Goal: Task Accomplishment & Management: Use online tool/utility

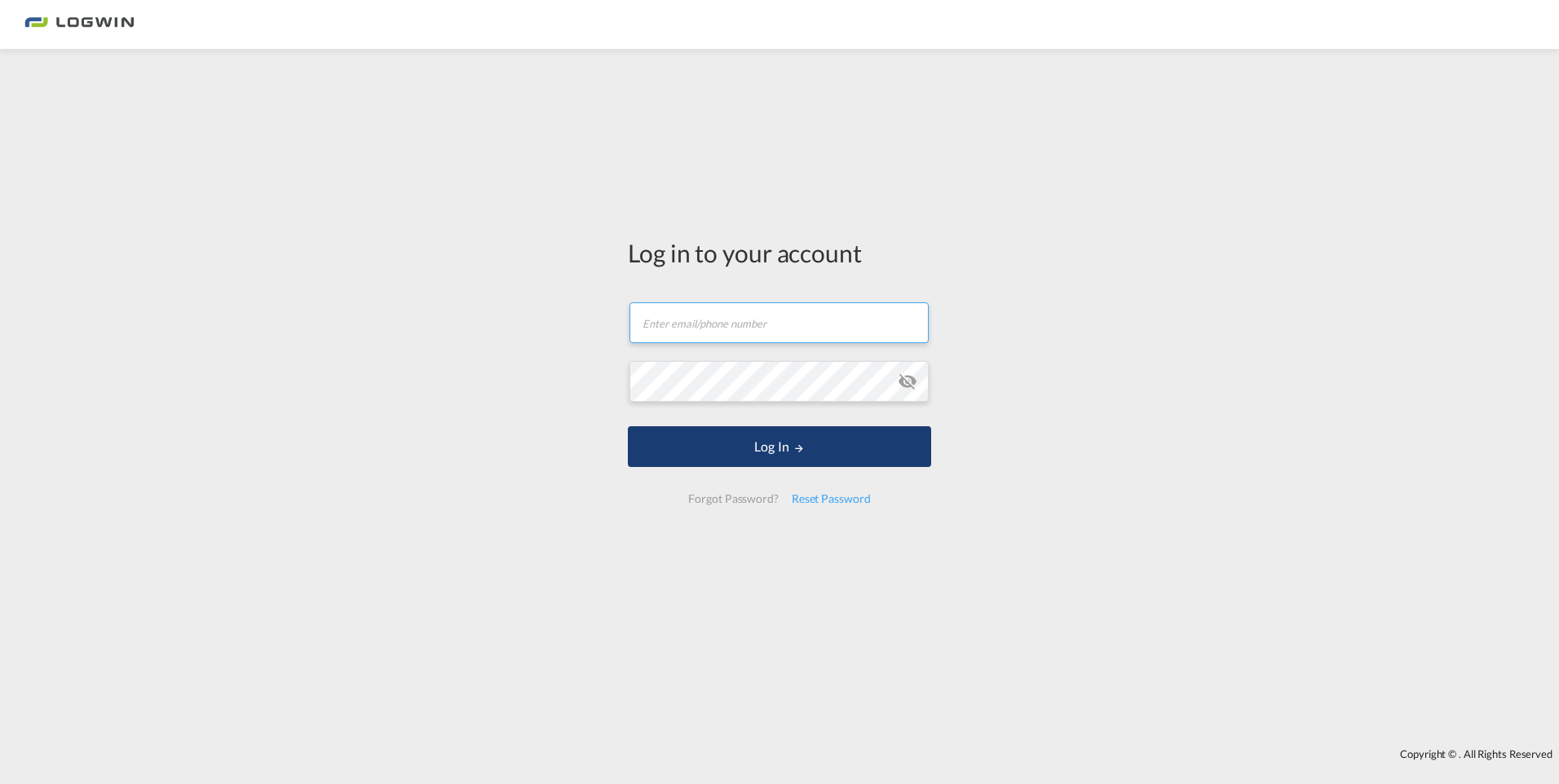
type input "[PERSON_NAME][EMAIL_ADDRESS][DOMAIN_NAME]"
click at [776, 450] on button "Log In" at bounding box center [780, 446] width 303 height 41
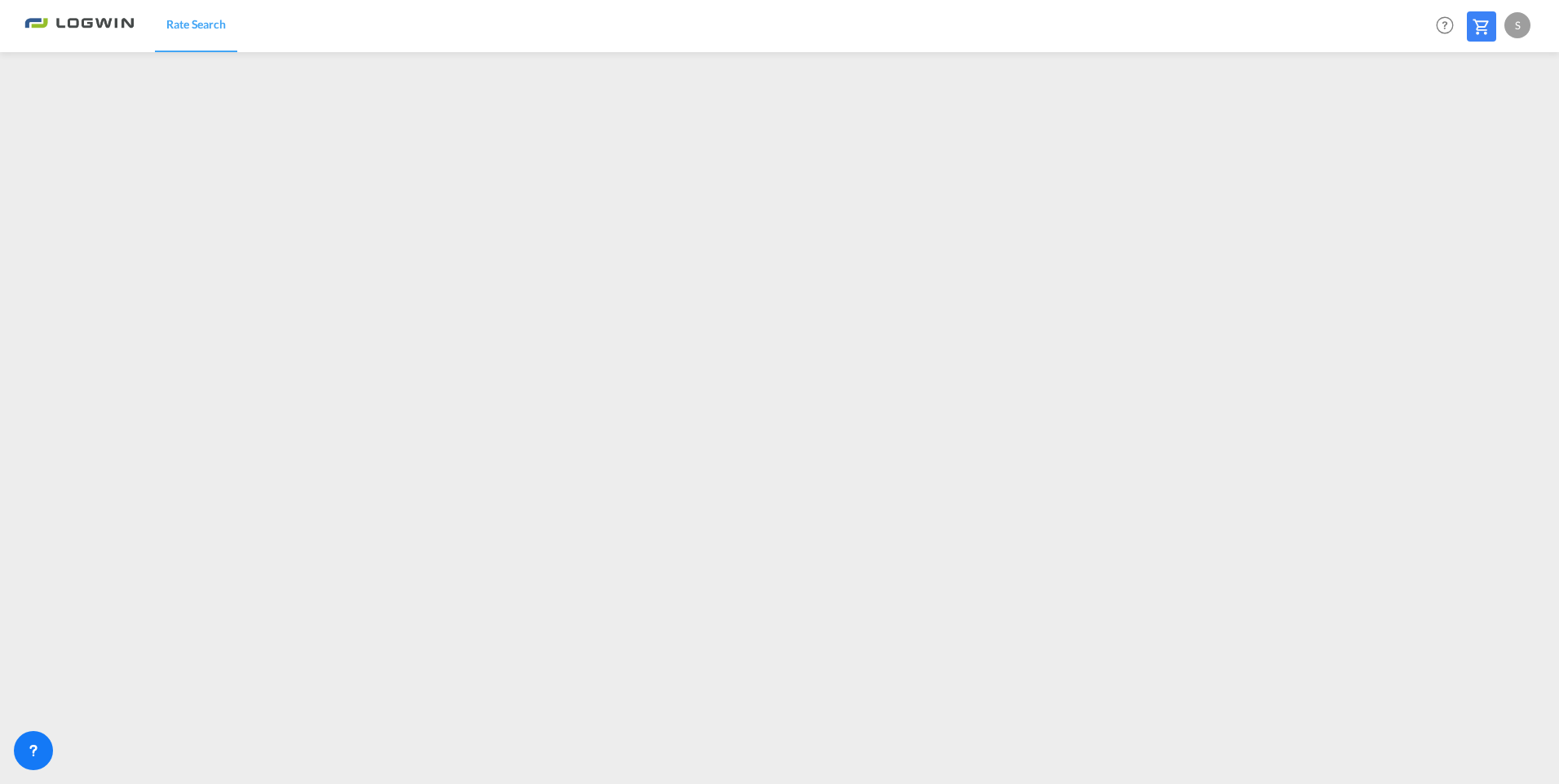
click at [1525, 26] on div "S" at bounding box center [1518, 25] width 26 height 26
click at [1483, 122] on button "Logout" at bounding box center [1499, 125] width 106 height 33
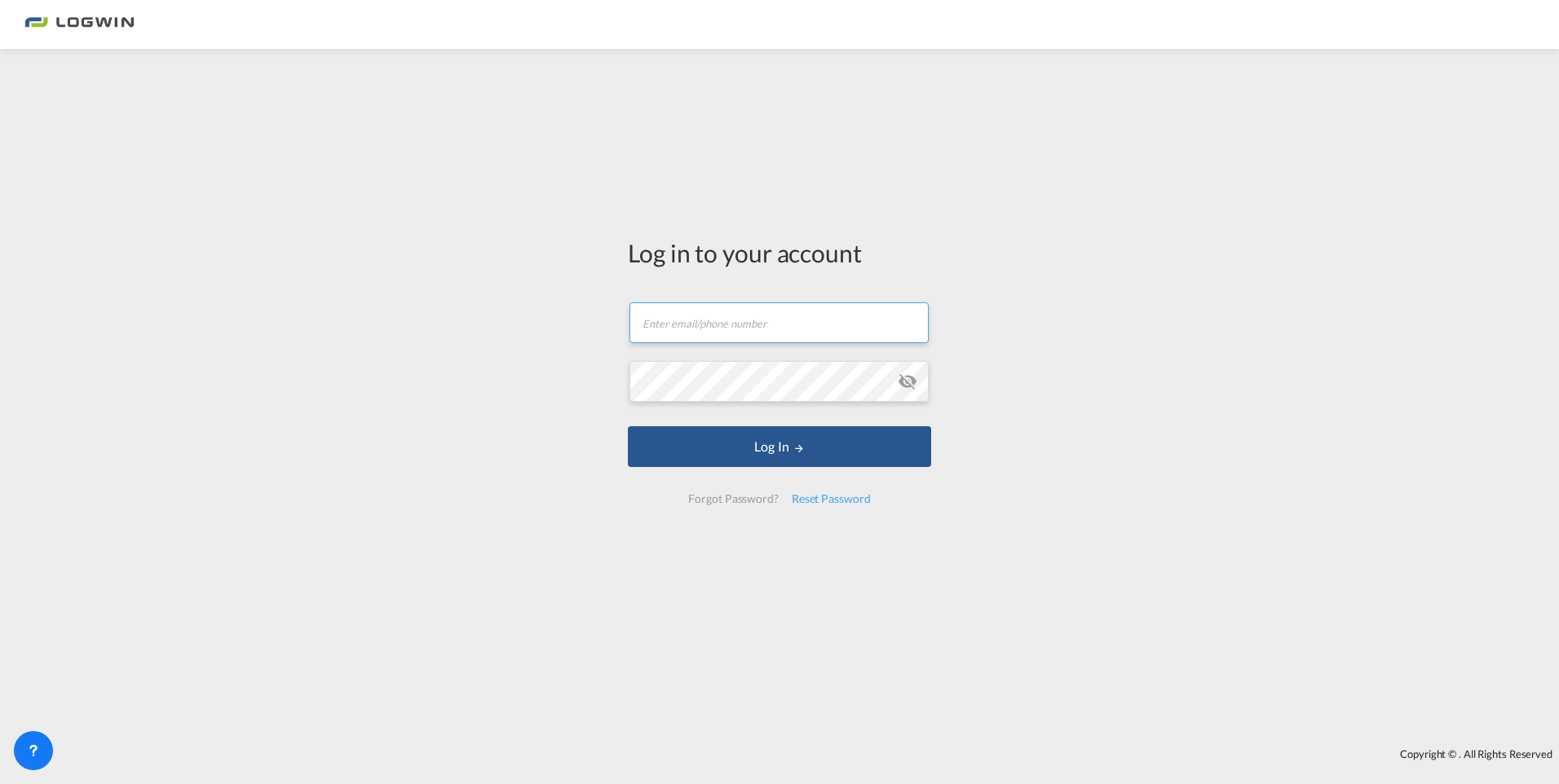
type input "[PERSON_NAME][EMAIL_ADDRESS][DOMAIN_NAME]"
